Goal: Navigation & Orientation: Understand site structure

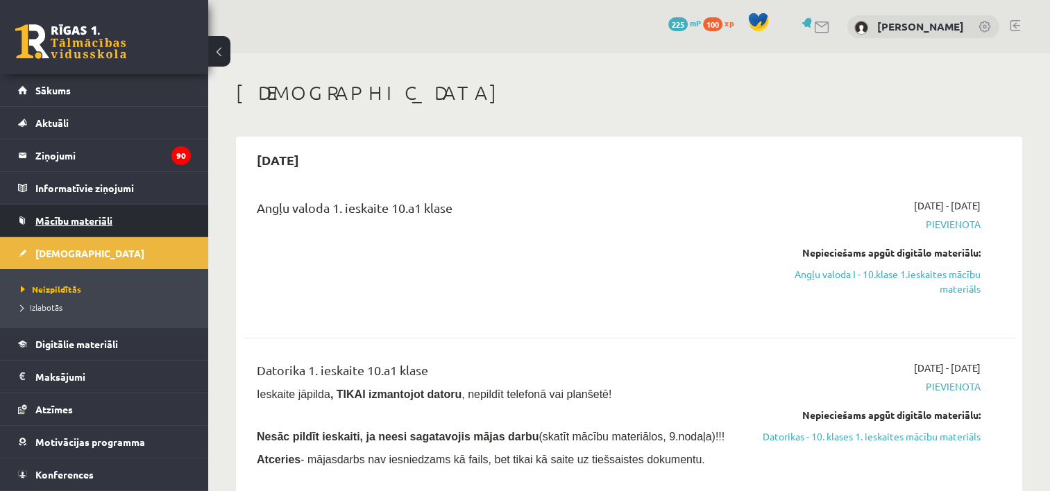
click at [88, 215] on span "Mācību materiāli" at bounding box center [73, 221] width 77 height 12
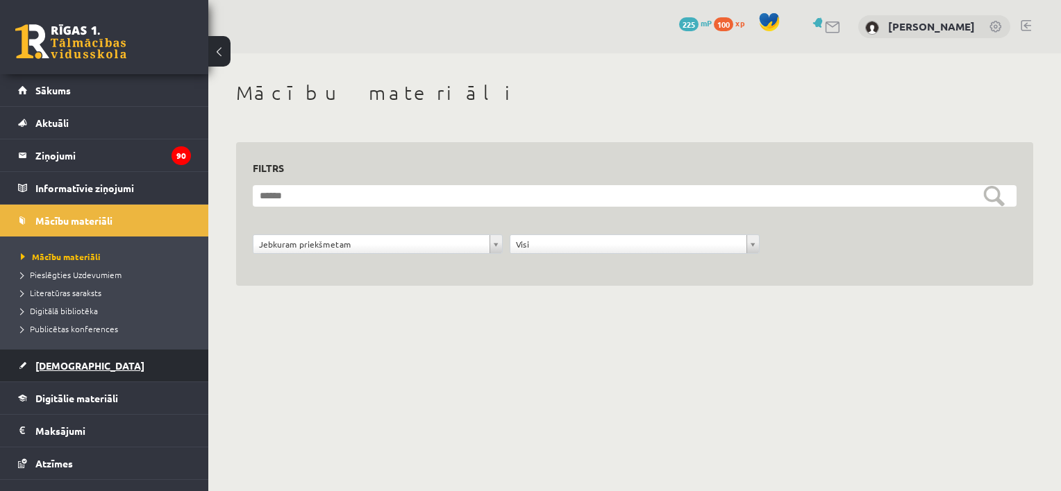
click at [87, 355] on link "[DEMOGRAPHIC_DATA]" at bounding box center [104, 366] width 173 height 32
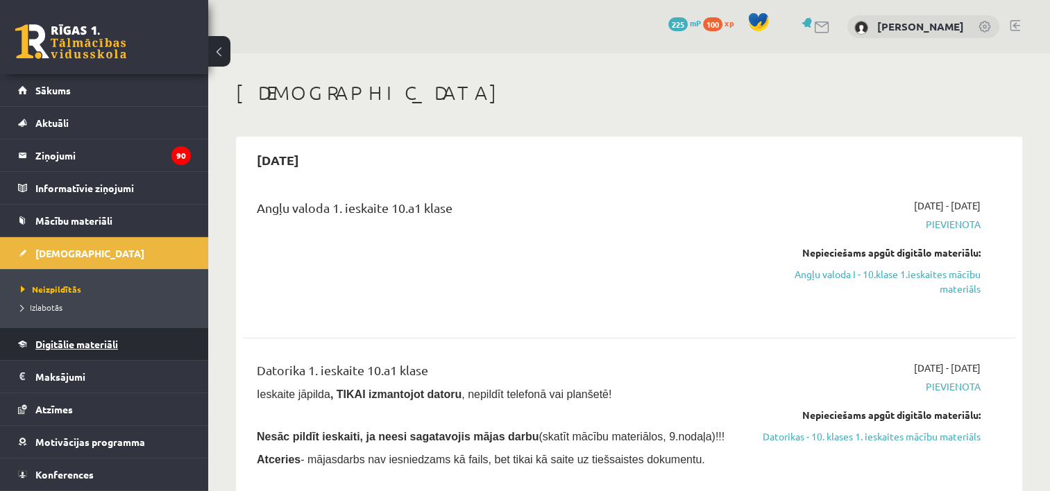
click at [63, 341] on span "Digitālie materiāli" at bounding box center [76, 344] width 83 height 12
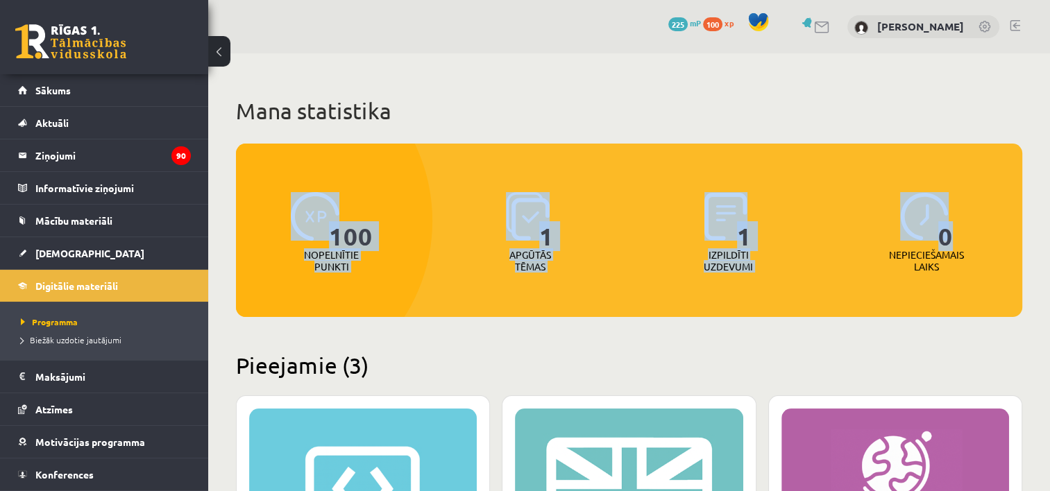
drag, startPoint x: 1050, startPoint y: 78, endPoint x: 1058, endPoint y: 140, distance: 62.3
click at [1050, 140] on html "0 Dāvanas 225 mP 100 xp Katrīna Jirgena Sākums Aktuāli Kā mācīties eSKOLĀ Konta…" at bounding box center [525, 245] width 1050 height 491
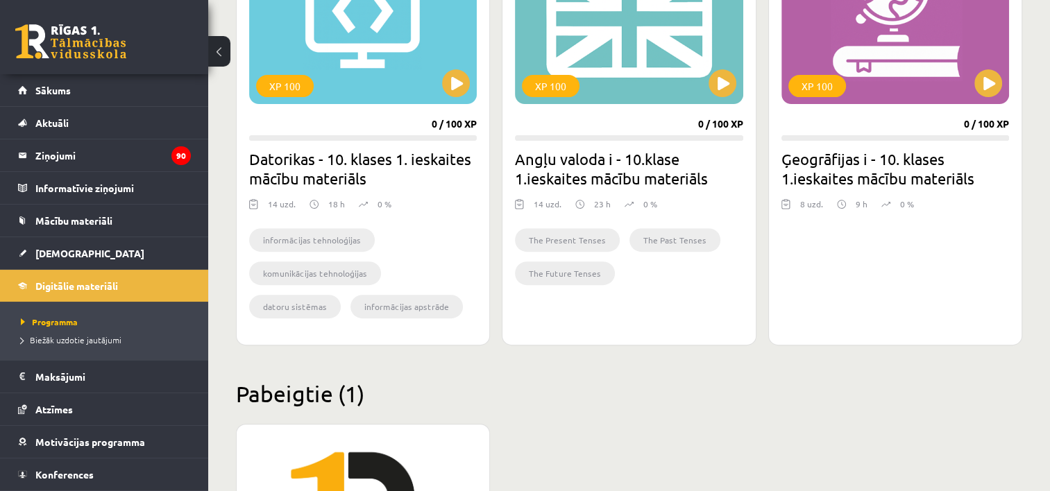
scroll to position [522, 0]
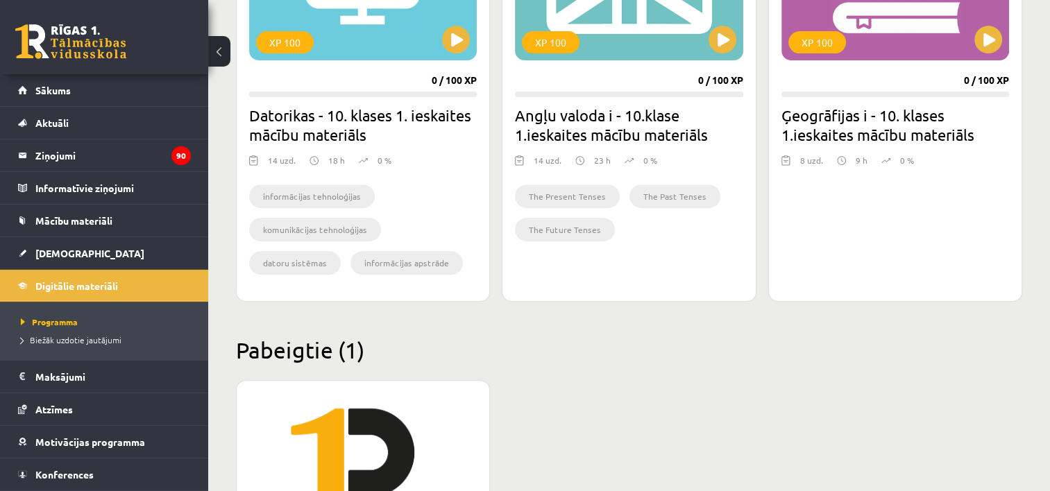
click at [768, 358] on h2 "Pabeigtie (1)" at bounding box center [629, 350] width 787 height 27
click at [59, 218] on span "Mācību materiāli" at bounding box center [73, 221] width 77 height 12
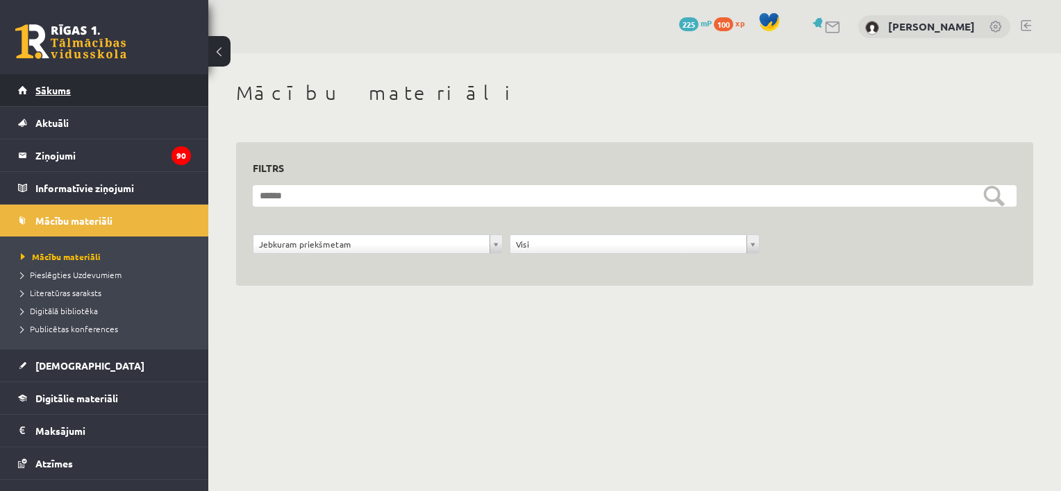
click at [58, 92] on span "Sākums" at bounding box center [52, 90] width 35 height 12
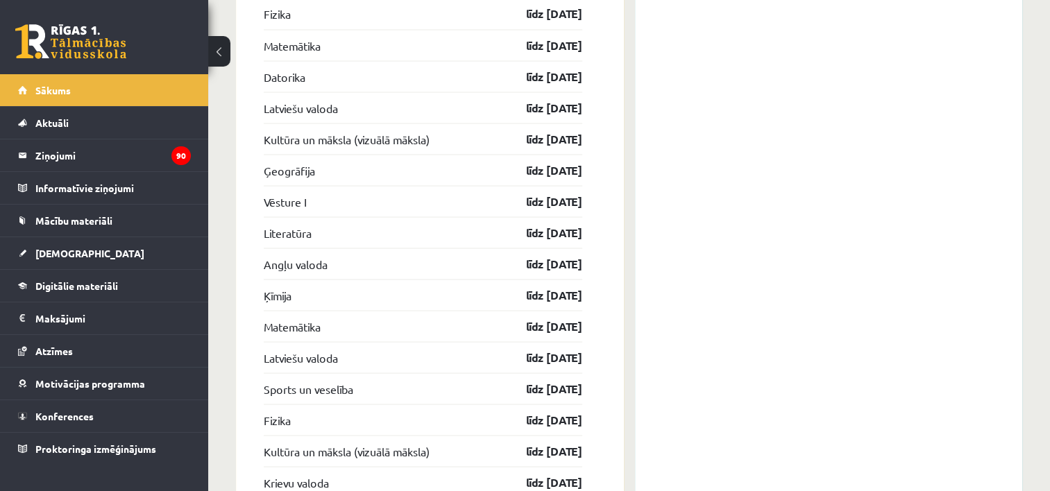
scroll to position [2657, 0]
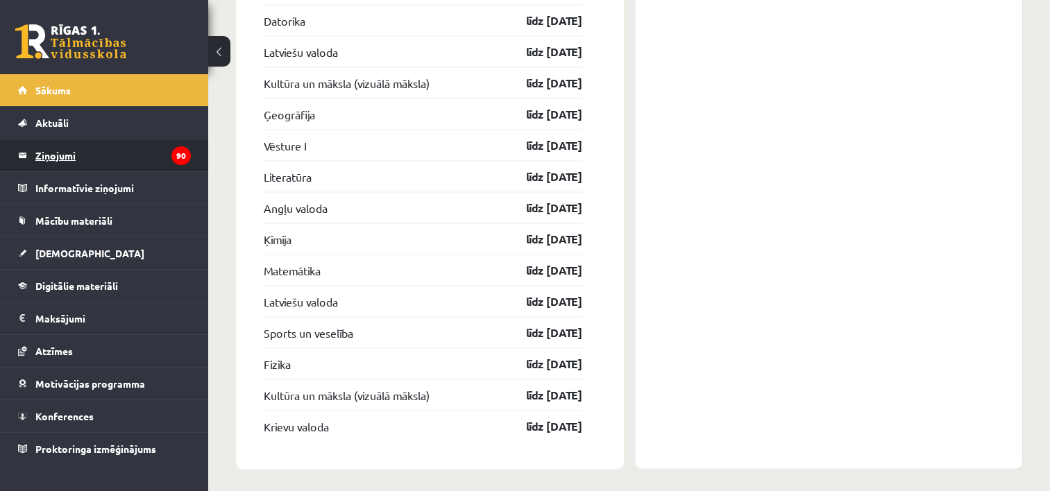
click at [146, 150] on legend "Ziņojumi 90" at bounding box center [112, 156] width 155 height 32
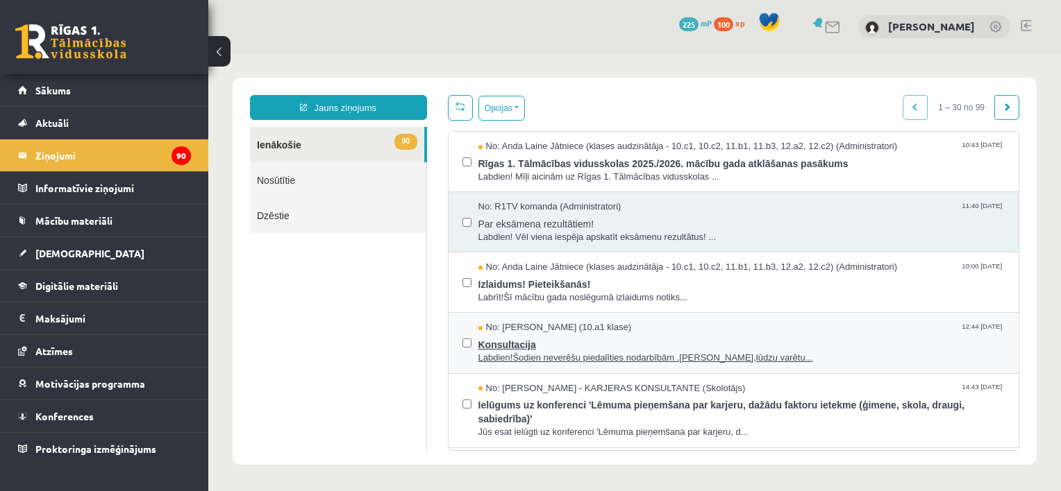
click at [587, 357] on span "Labdien!Šodien neverēšu piedalīties nodarbībām .Vai,lūdzu varētu..." at bounding box center [741, 358] width 527 height 13
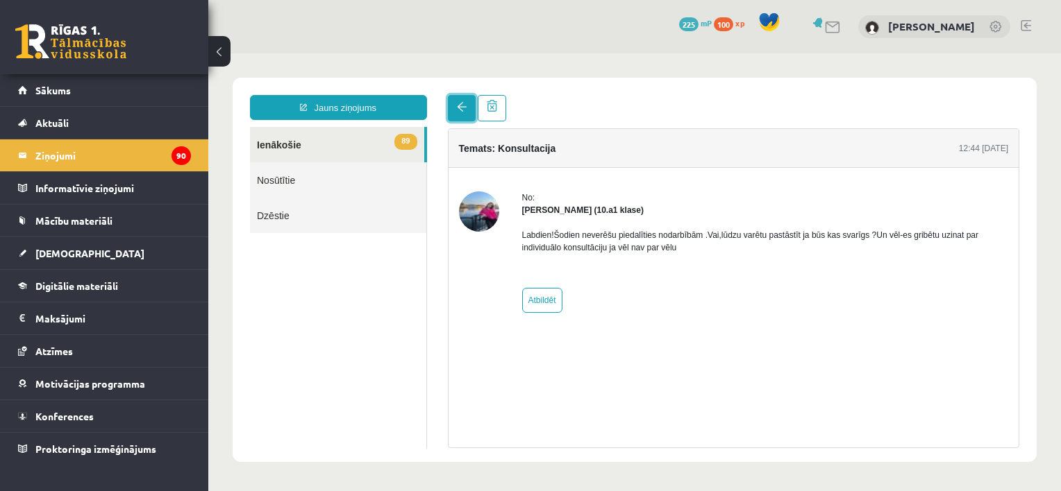
click at [458, 104] on span at bounding box center [462, 107] width 10 height 10
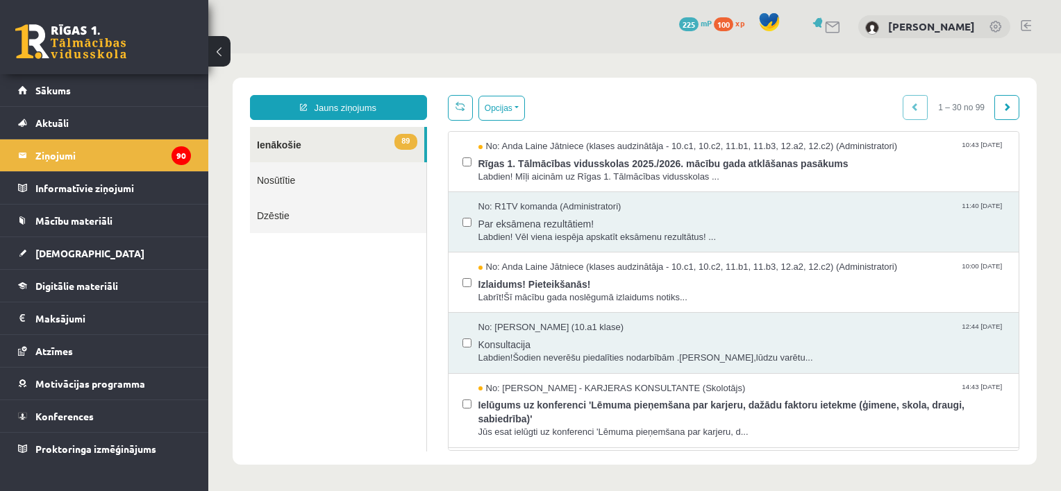
click at [300, 140] on html "Jauns ziņojums 89 Ienākošie Nosūtītie Dzēstie ** ********* ********* ******* Op…" at bounding box center [634, 271] width 852 height 436
click at [533, 286] on span "Izlaidums! Pieteikšanās!" at bounding box center [741, 282] width 527 height 17
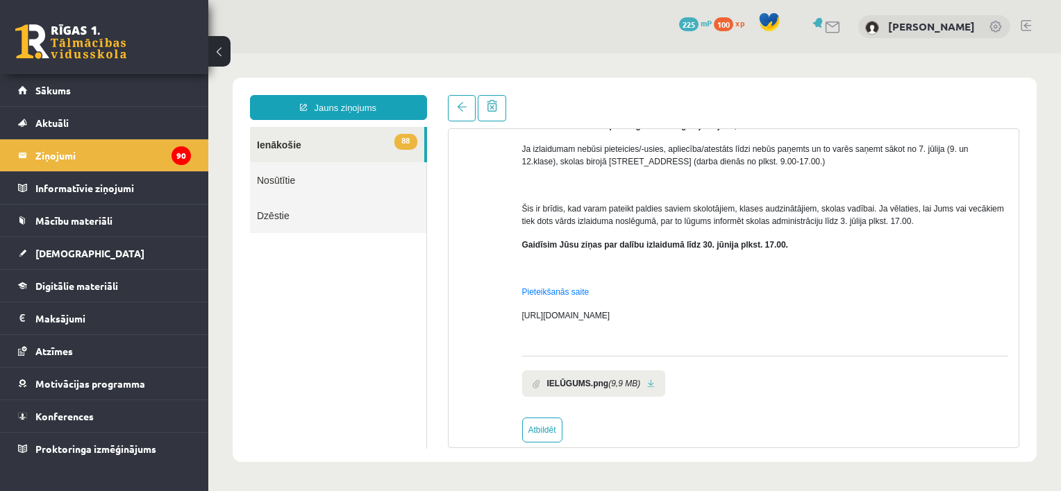
scroll to position [389, 0]
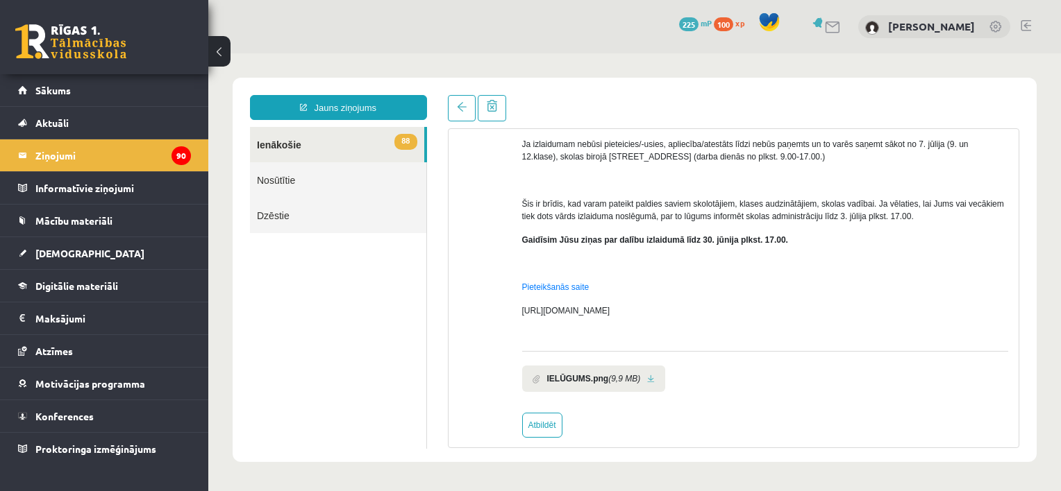
click at [316, 146] on link "88 Ienākošie" at bounding box center [337, 144] width 174 height 35
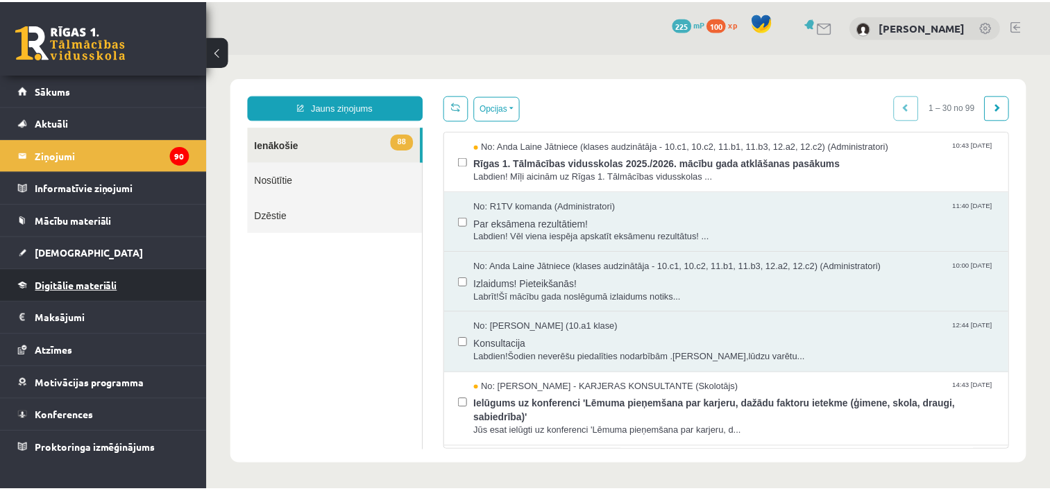
scroll to position [0, 0]
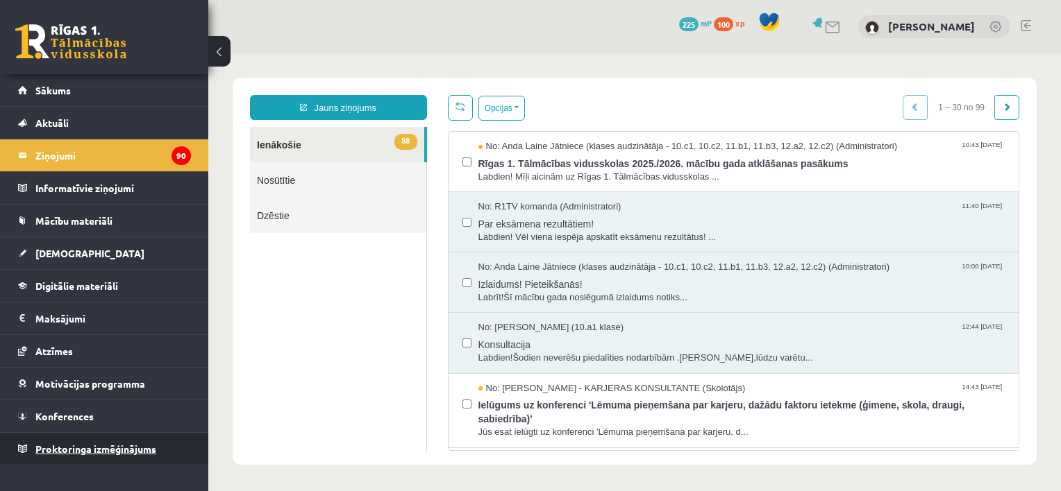
click at [97, 449] on span "Proktoringa izmēģinājums" at bounding box center [95, 449] width 121 height 12
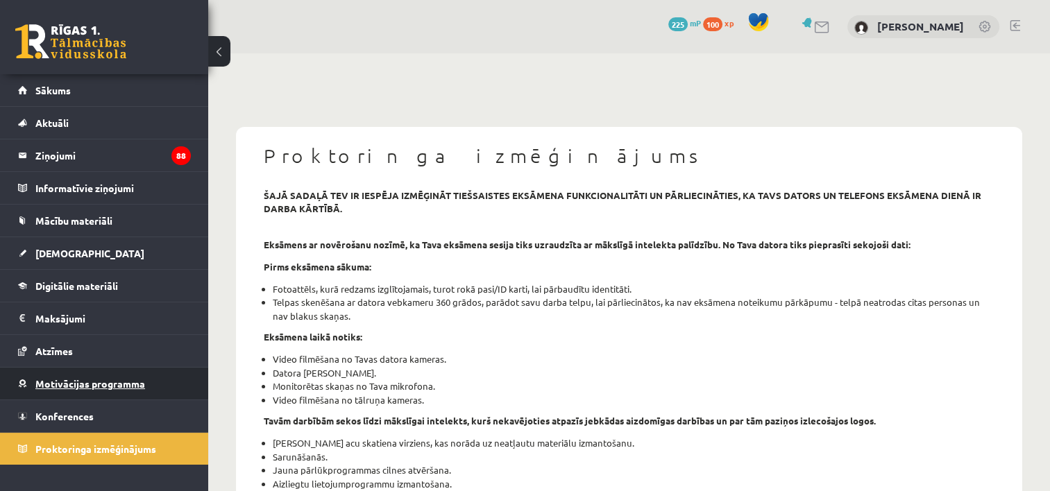
click at [116, 383] on span "Motivācijas programma" at bounding box center [90, 384] width 110 height 12
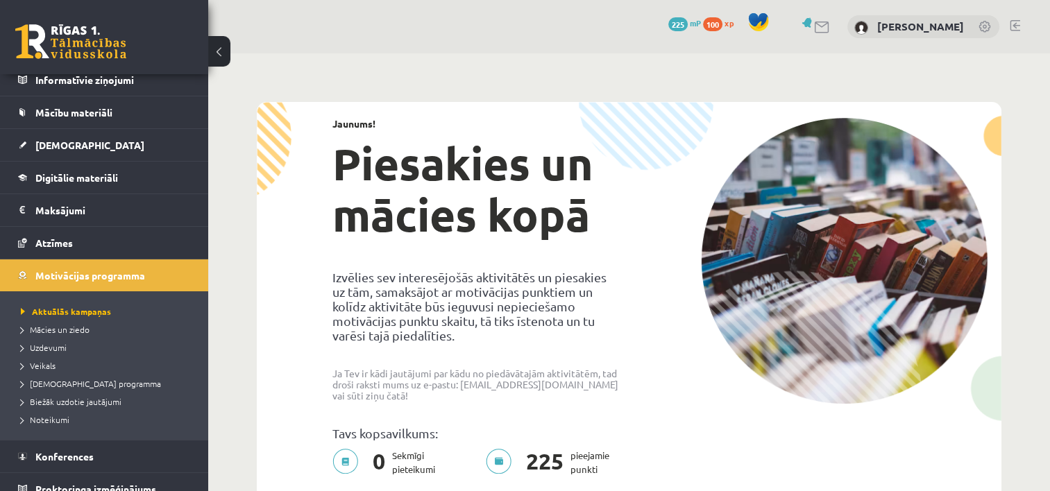
scroll to position [115, 0]
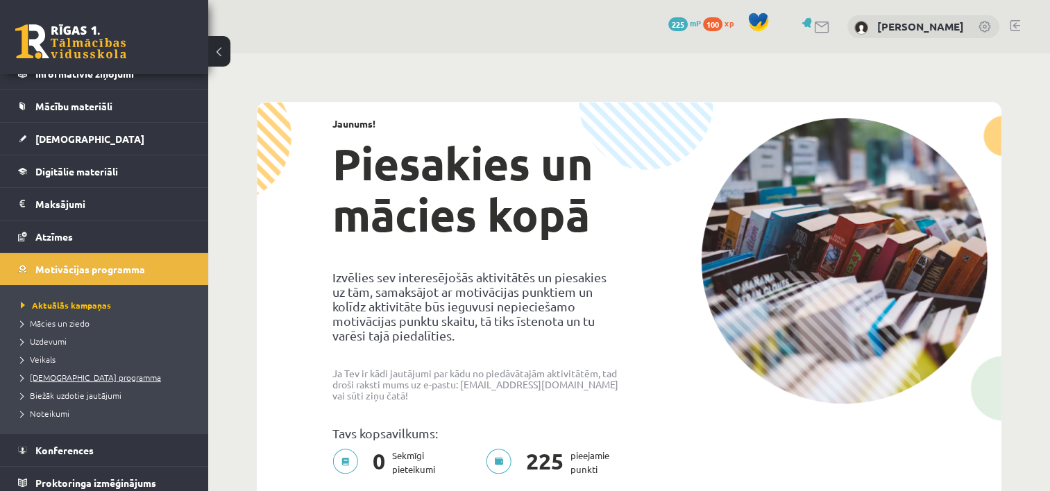
click at [90, 374] on span "[DEMOGRAPHIC_DATA] programma" at bounding box center [91, 377] width 140 height 11
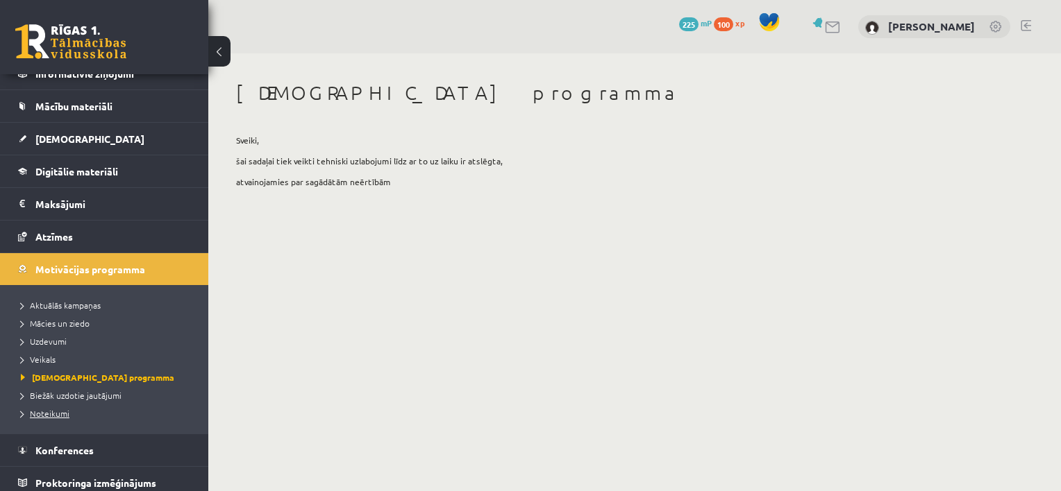
click at [52, 412] on span "Noteikumi" at bounding box center [45, 413] width 49 height 11
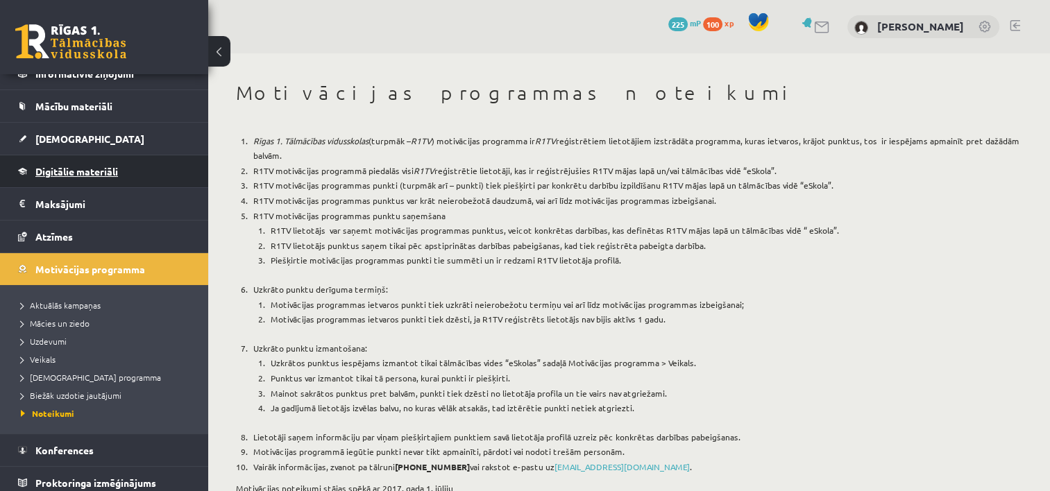
click at [112, 171] on span "Digitālie materiāli" at bounding box center [76, 171] width 83 height 12
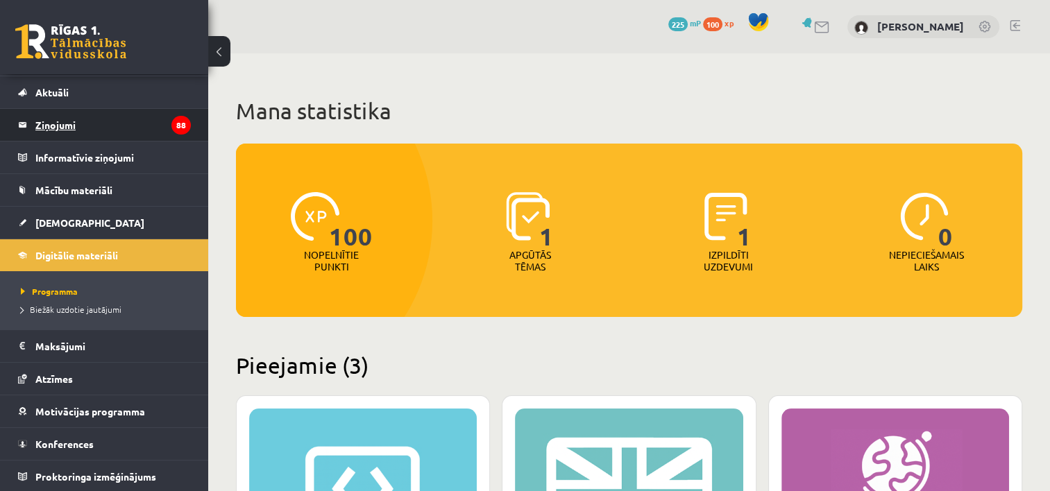
click at [91, 128] on legend "Ziņojumi 88" at bounding box center [112, 125] width 155 height 32
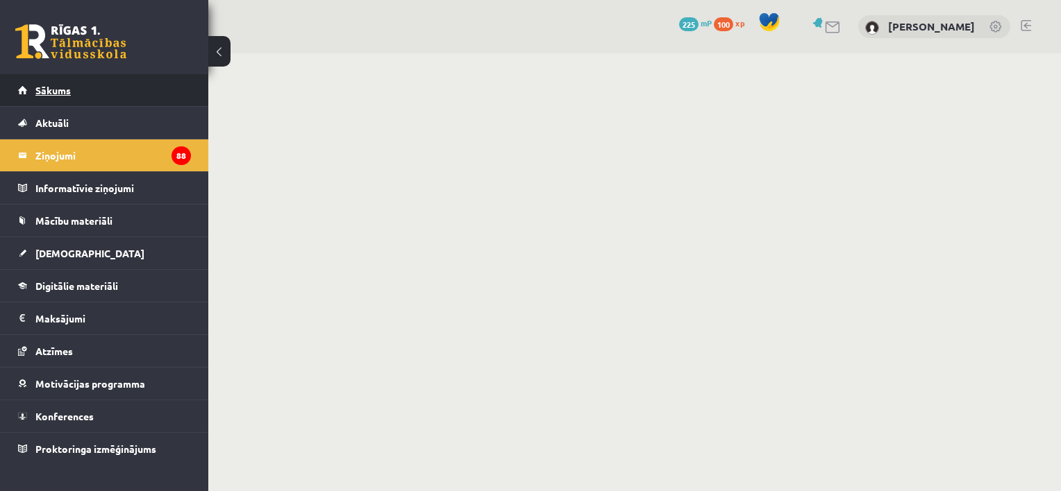
click at [71, 101] on link "Sākums" at bounding box center [104, 90] width 173 height 32
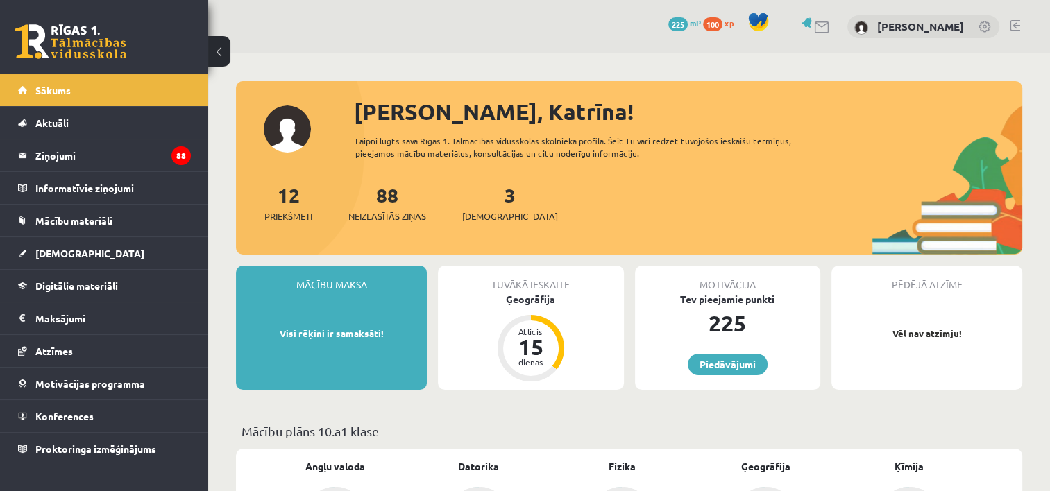
click at [982, 25] on link at bounding box center [986, 28] width 14 height 14
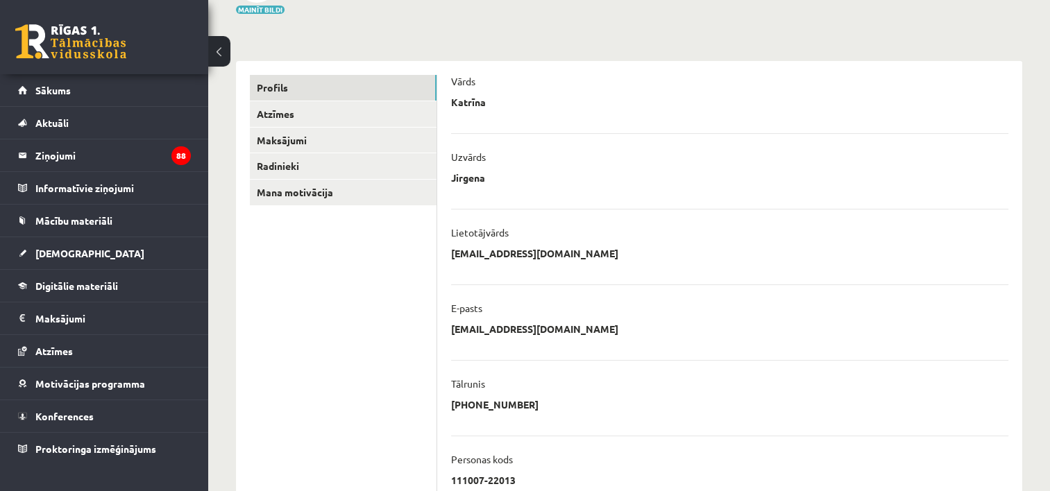
scroll to position [113, 0]
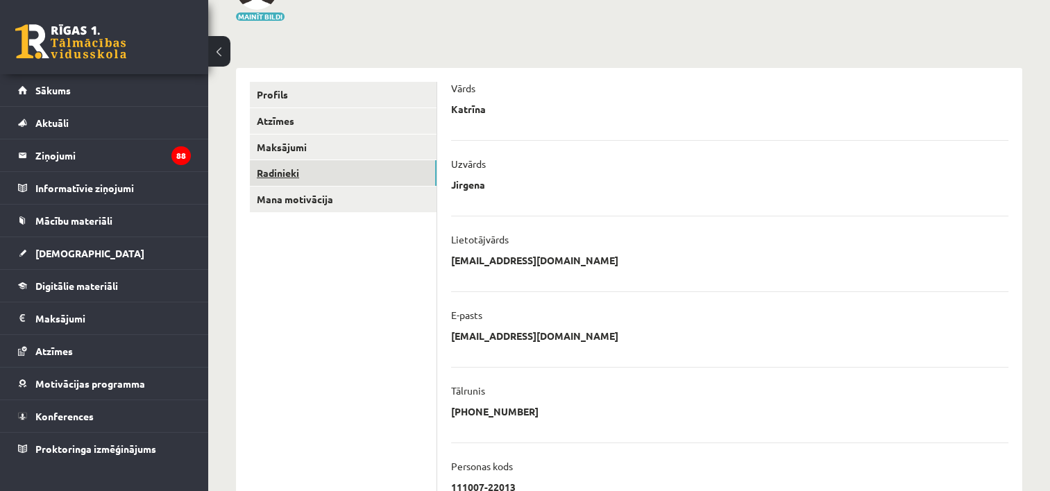
click at [365, 172] on link "Radinieki" at bounding box center [343, 173] width 187 height 26
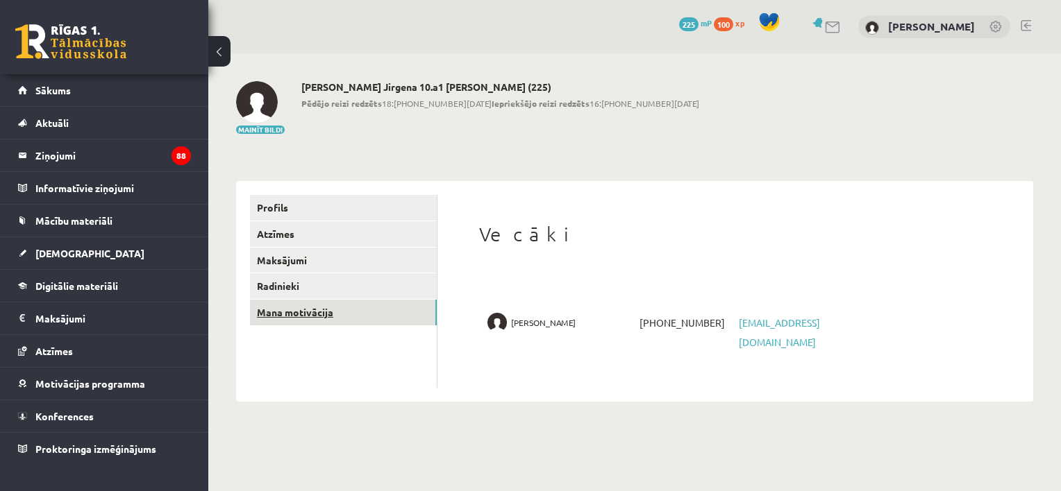
click at [315, 317] on link "Mana motivācija" at bounding box center [343, 313] width 187 height 26
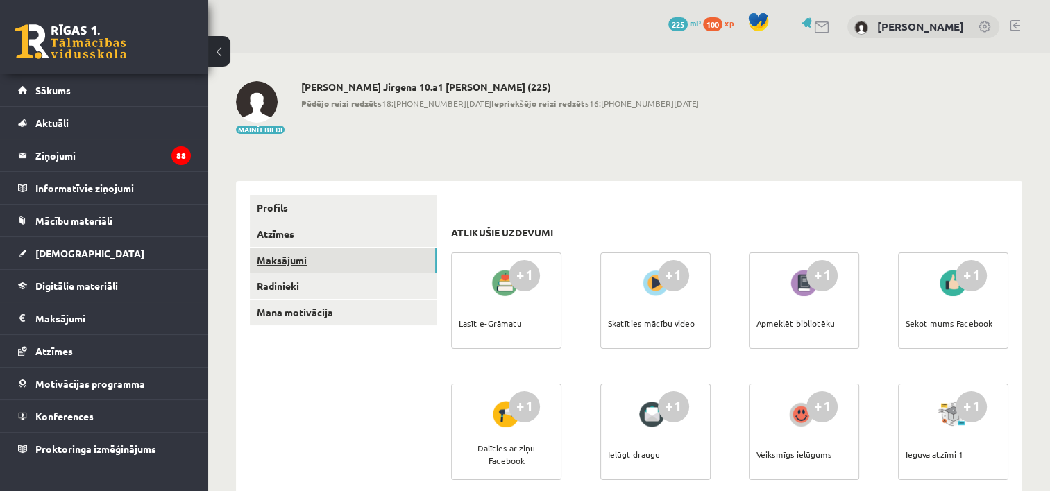
click at [323, 260] on link "Maksājumi" at bounding box center [343, 261] width 187 height 26
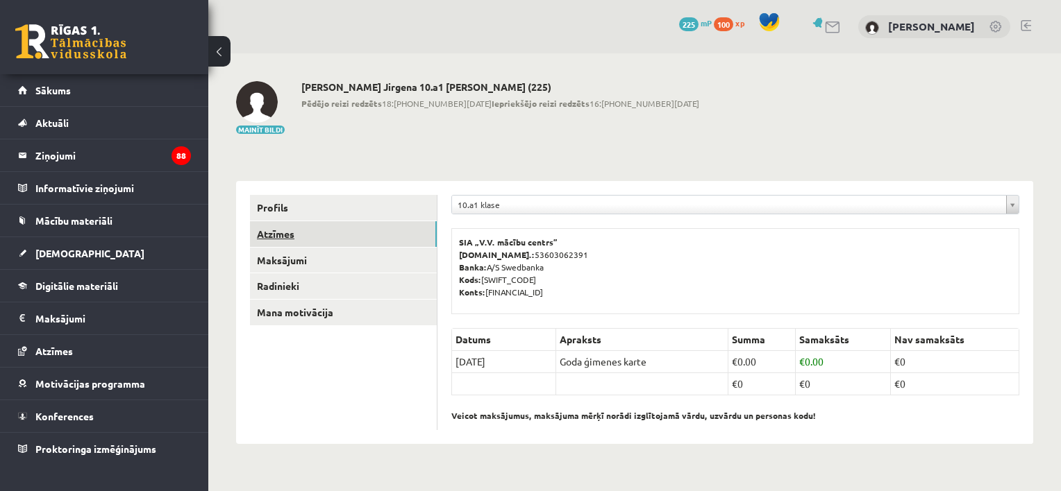
click at [322, 235] on link "Atzīmes" at bounding box center [343, 234] width 187 height 26
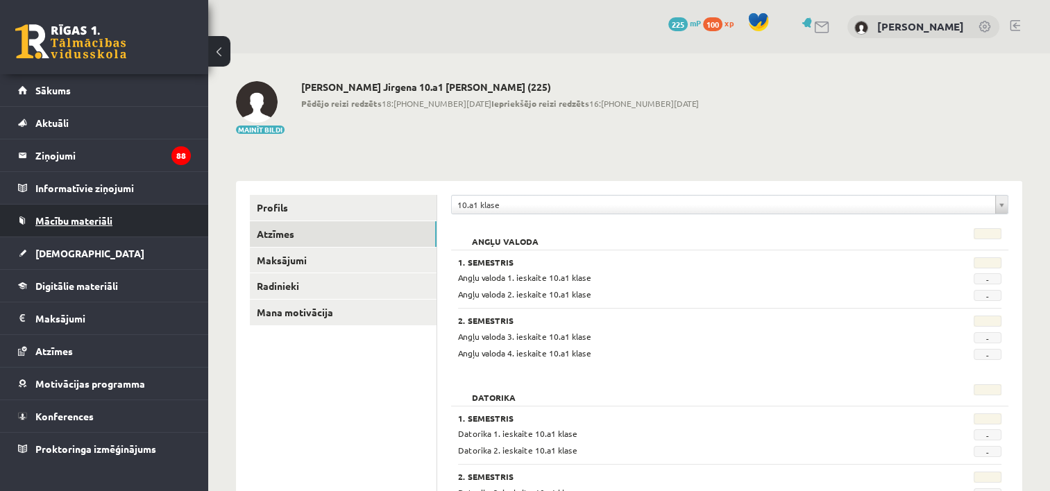
click at [105, 212] on link "Mācību materiāli" at bounding box center [104, 221] width 173 height 32
